Goal: Task Accomplishment & Management: Use online tool/utility

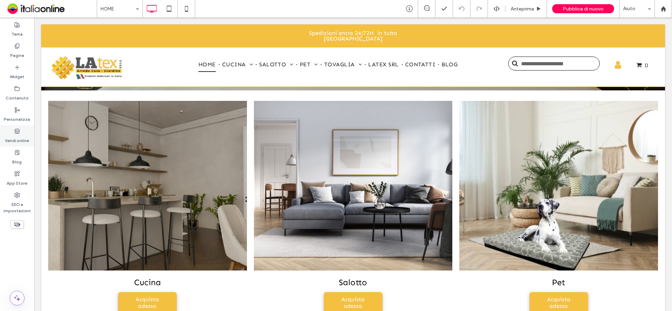
click at [20, 133] on div "Vendi online" at bounding box center [17, 135] width 34 height 21
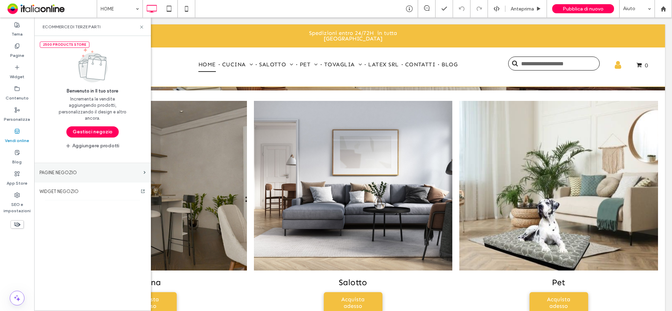
click at [55, 178] on label "PAGINE NEGOZIO" at bounding box center [89, 173] width 101 height 12
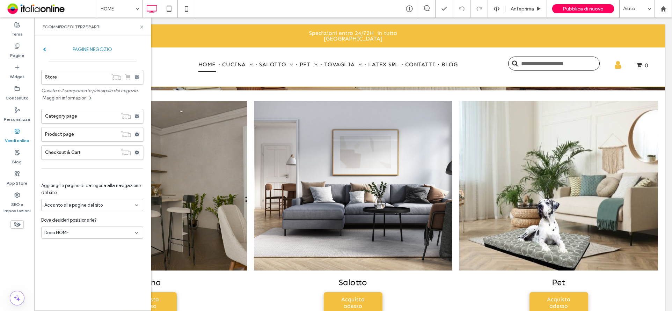
click at [46, 48] on label "PAGINE NEGOZIO" at bounding box center [92, 49] width 93 height 13
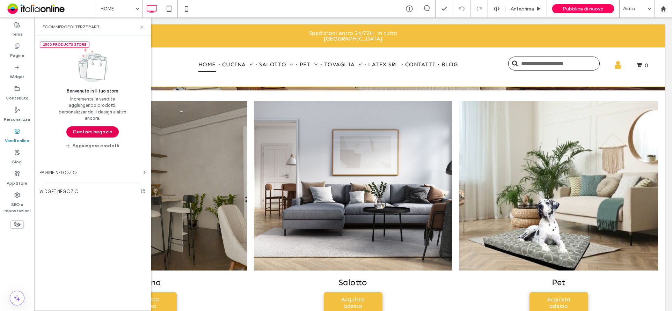
click at [76, 130] on button "Gestisci negozio" at bounding box center [92, 131] width 52 height 11
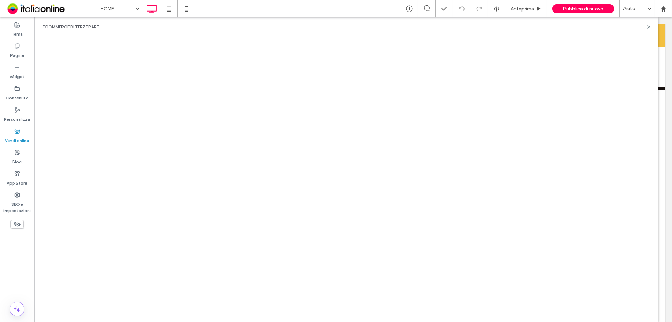
click at [654, 23] on div "eCommerce di terze parti" at bounding box center [346, 26] width 624 height 19
click at [655, 22] on div "eCommerce di terze parti" at bounding box center [346, 26] width 624 height 19
click at [651, 22] on div "eCommerce di terze parti" at bounding box center [346, 26] width 624 height 19
drag, startPoint x: 648, startPoint y: 25, endPoint x: 9, endPoint y: 193, distance: 661.2
click at [648, 25] on icon at bounding box center [648, 26] width 5 height 5
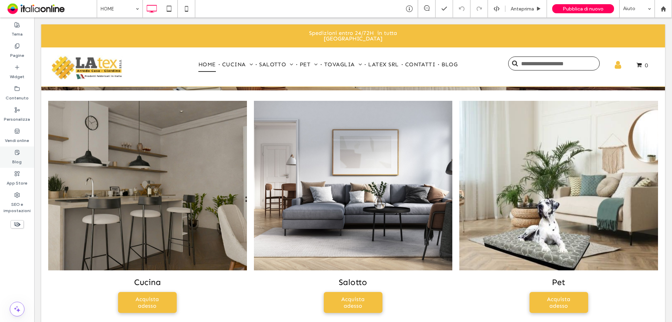
click at [22, 152] on div "Blog" at bounding box center [17, 157] width 34 height 21
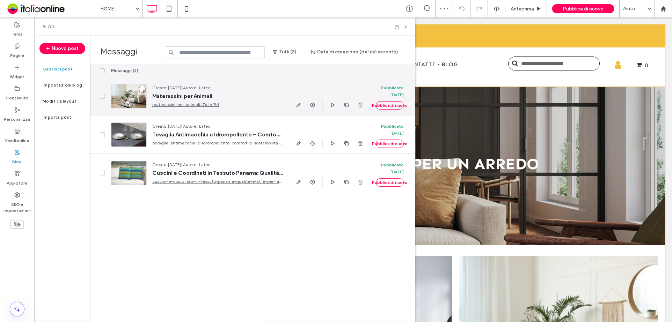
click at [183, 94] on span "Materassini per Animali" at bounding box center [217, 96] width 131 height 7
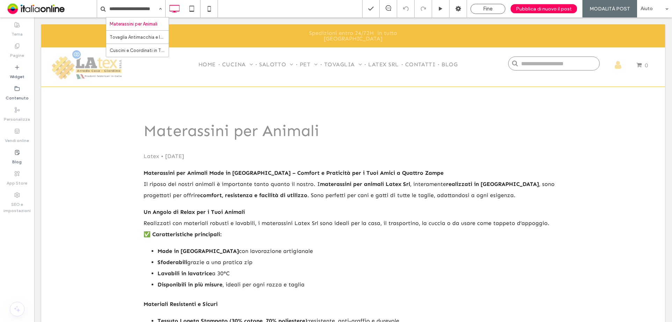
click at [95, 61] on img at bounding box center [87, 68] width 71 height 24
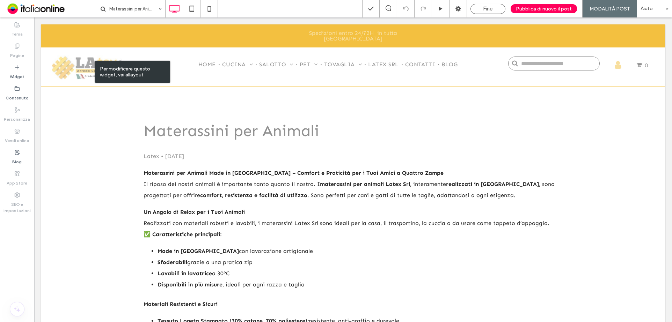
click at [484, 6] on div "Fine" at bounding box center [488, 9] width 34 height 6
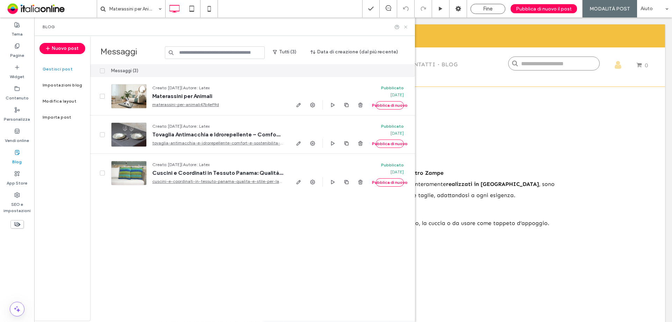
click at [406, 25] on icon at bounding box center [405, 26] width 5 height 5
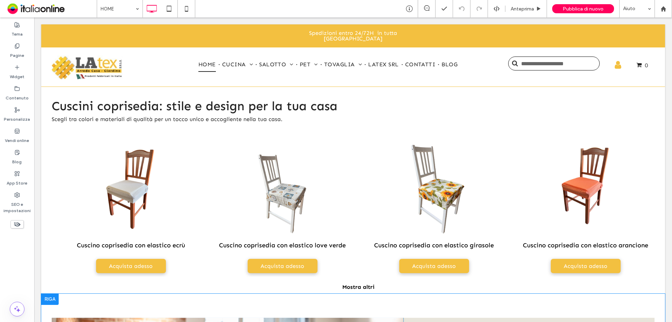
scroll to position [1203, 0]
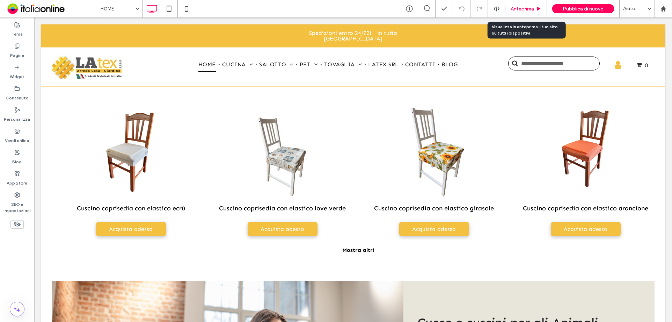
click at [520, 9] on span "Anteprima" at bounding box center [522, 9] width 23 height 6
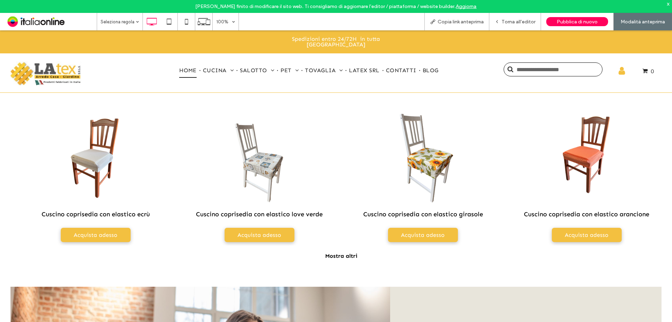
click at [463, 6] on link "Aggiorna" at bounding box center [466, 6] width 21 height 6
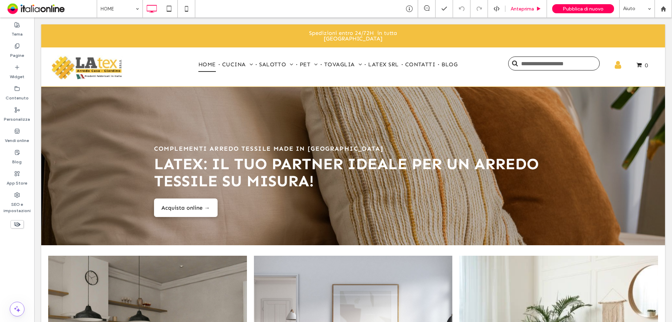
click at [521, 6] on span "Anteprima" at bounding box center [522, 9] width 23 height 6
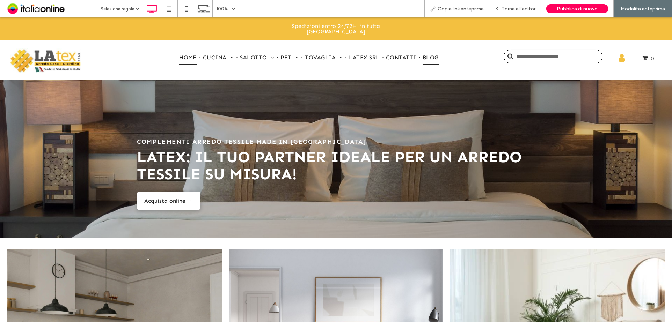
click at [425, 56] on span "BLOG" at bounding box center [431, 57] width 16 height 15
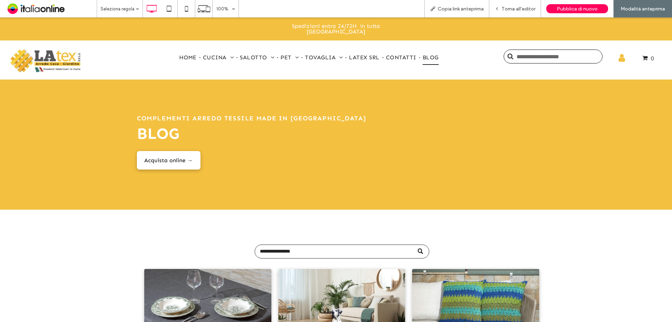
scroll to position [155, 0]
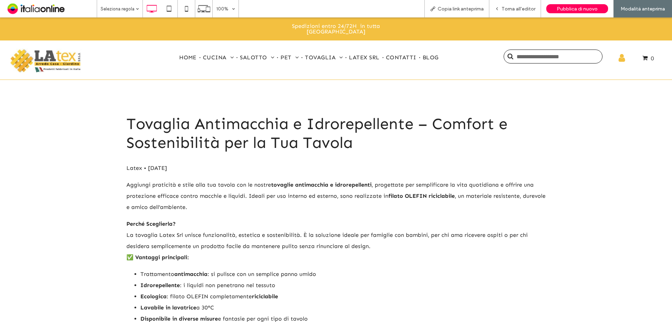
click at [432, 51] on span "BLOG" at bounding box center [431, 57] width 16 height 15
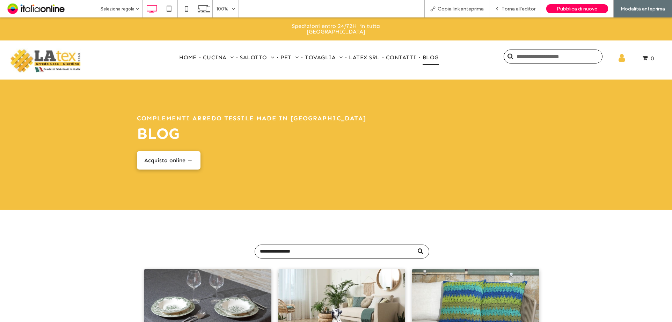
scroll to position [116, 0]
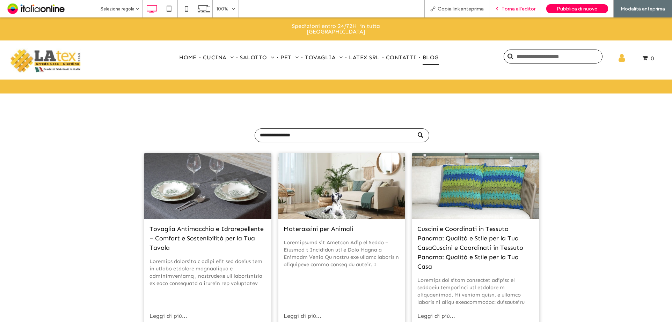
click at [517, 4] on div "Torna all'editor" at bounding box center [515, 8] width 52 height 17
click at [501, 8] on div "Torna all'editor" at bounding box center [514, 9] width 51 height 6
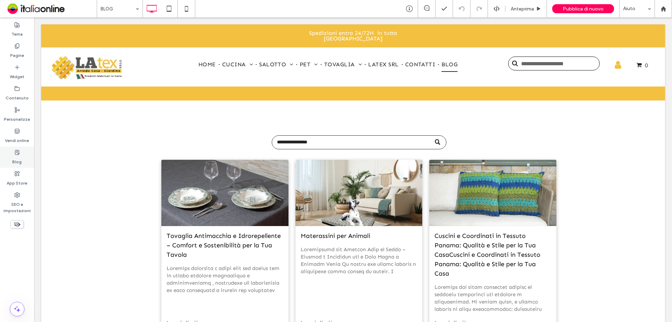
click at [12, 163] on div "Blog" at bounding box center [17, 157] width 34 height 21
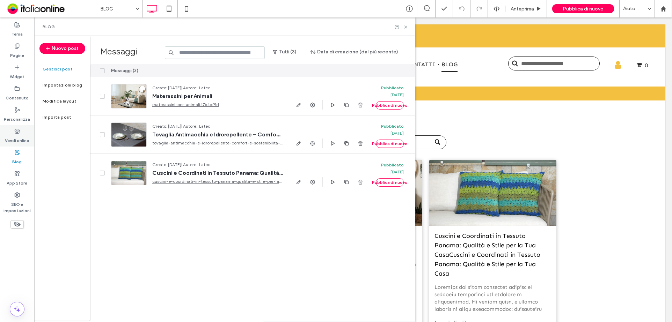
click at [21, 122] on label "Personalizza" at bounding box center [17, 118] width 26 height 10
click at [19, 143] on label "Vendi online" at bounding box center [17, 139] width 24 height 10
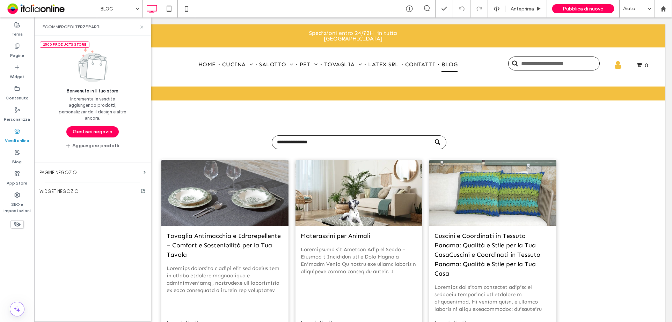
click at [15, 136] on label "Vendi online" at bounding box center [17, 139] width 24 height 10
drag, startPoint x: 82, startPoint y: 134, endPoint x: 170, endPoint y: 140, distance: 87.9
click at [82, 134] on div "Bentornato [Bozza] Crea personale Rivenditori" at bounding box center [91, 186] width 110 height 260
click at [101, 133] on button "Gestisci negozio" at bounding box center [92, 131] width 52 height 11
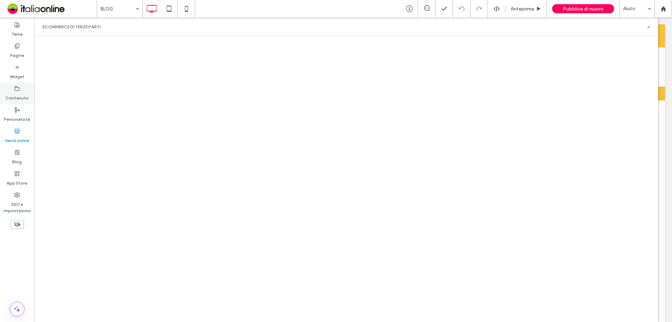
click at [19, 103] on div "Contenuto" at bounding box center [17, 93] width 34 height 21
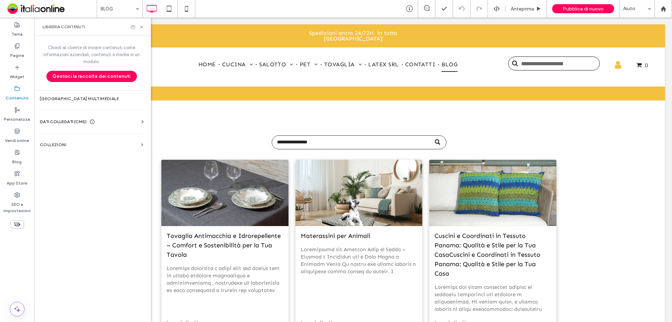
click at [74, 122] on span "DATI COLLEGATI (CMS)" at bounding box center [63, 121] width 47 height 7
click at [68, 140] on label "Informazioni aziendali" at bounding box center [92, 139] width 95 height 5
